Goal: Find specific page/section: Find specific page/section

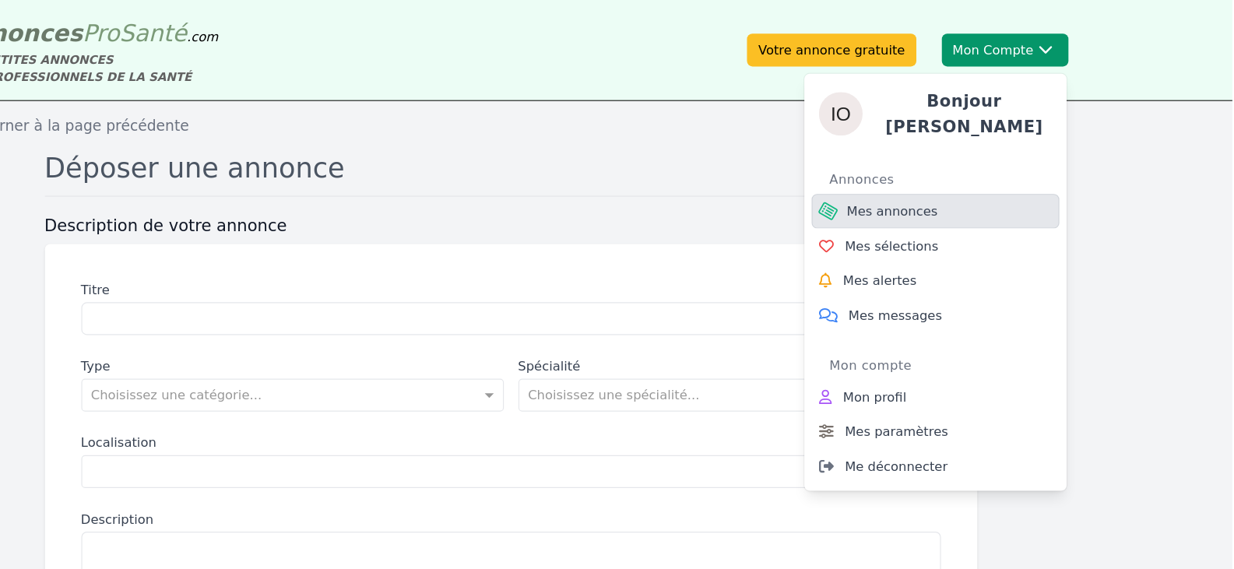
click at [952, 173] on span "Mes annonces" at bounding box center [944, 181] width 78 height 16
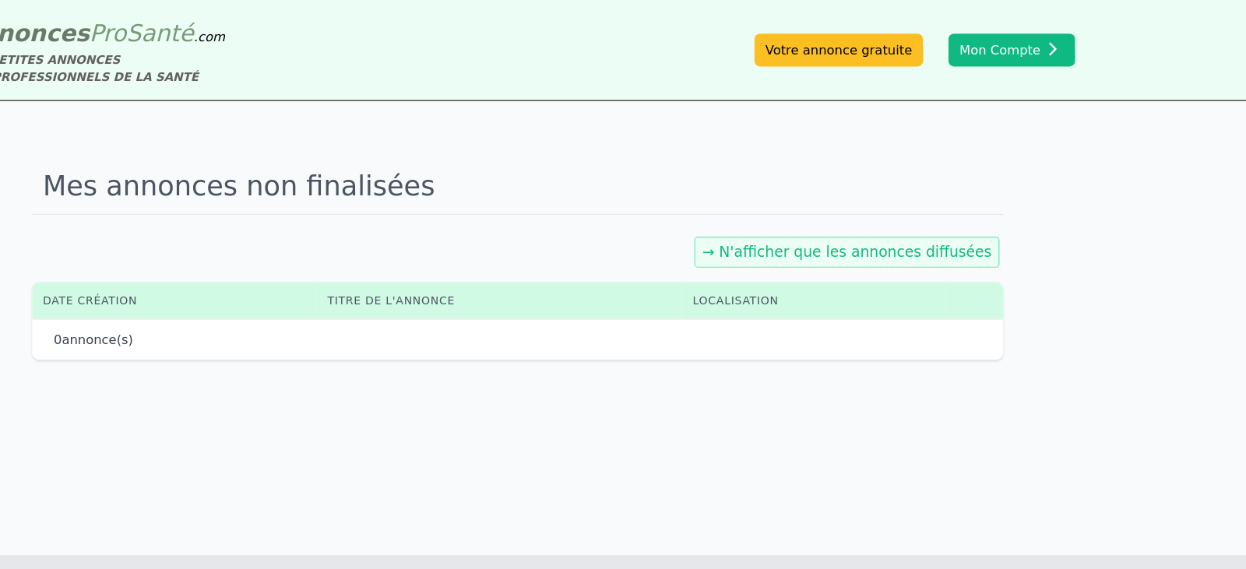
click at [765, 352] on div "Mes annonces non finalisées → N'afficher que les annonces diffusées Date créati…" at bounding box center [623, 280] width 1246 height 389
click at [973, 216] on link "→ N'afficher que les annonces diffusées" at bounding box center [905, 215] width 248 height 15
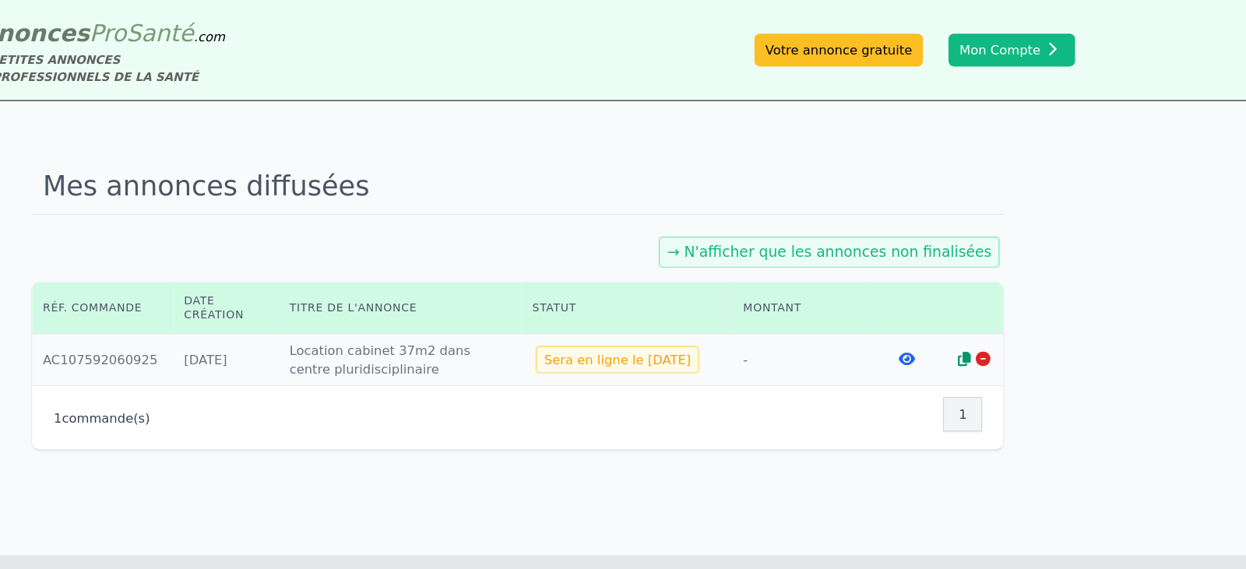
click at [954, 311] on icon at bounding box center [956, 307] width 14 height 12
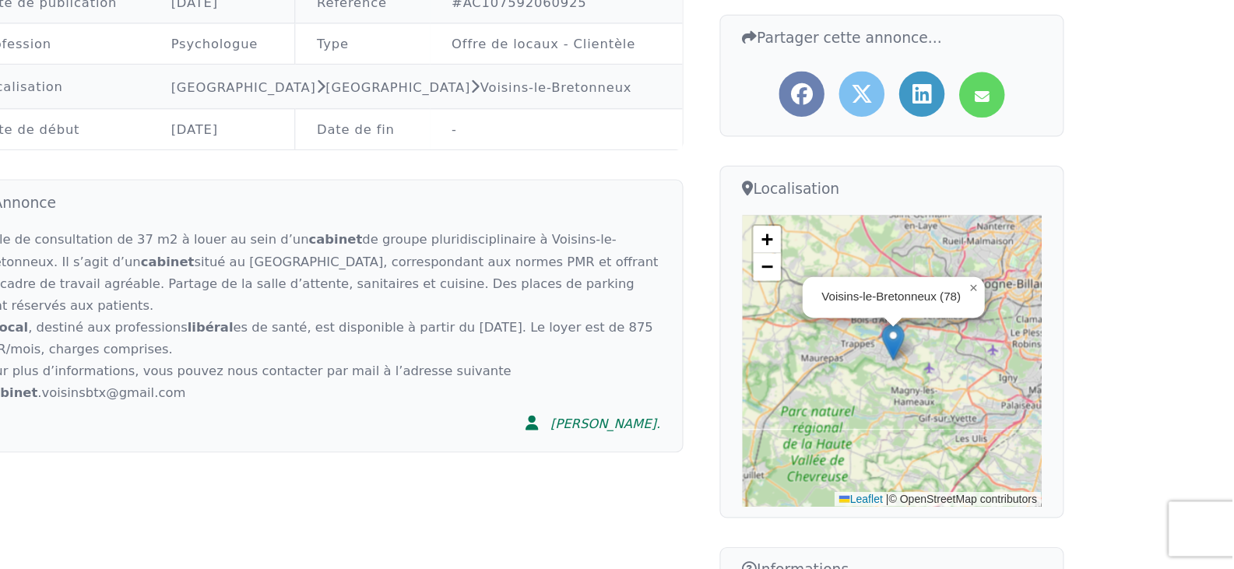
scroll to position [340, 0]
